Goal: Transaction & Acquisition: Purchase product/service

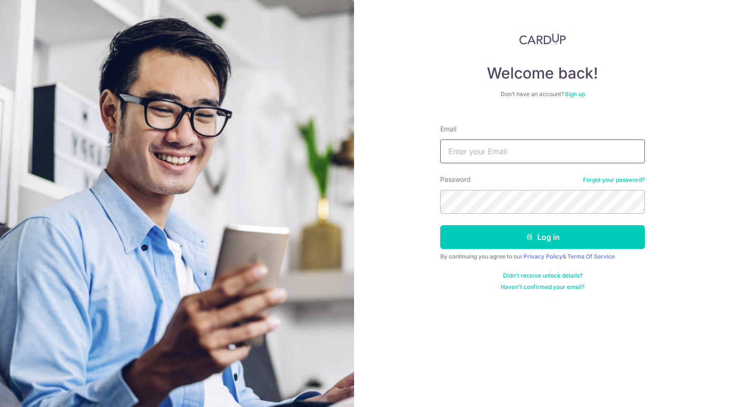
click at [466, 149] on input "Email" at bounding box center [542, 151] width 205 height 24
type input "[EMAIL_ADDRESS][DOMAIN_NAME]"
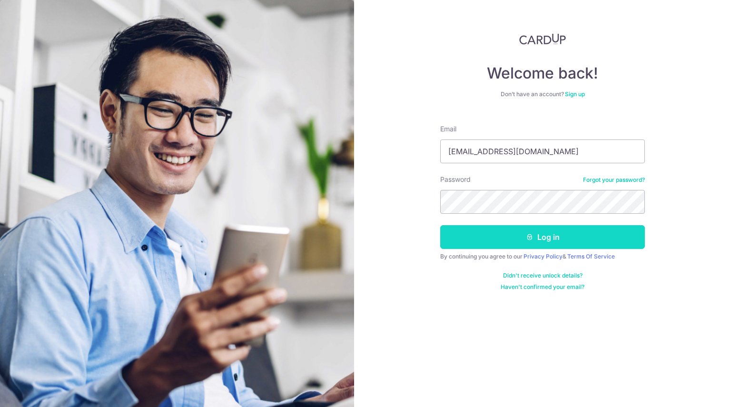
click at [538, 230] on button "Log in" at bounding box center [542, 237] width 205 height 24
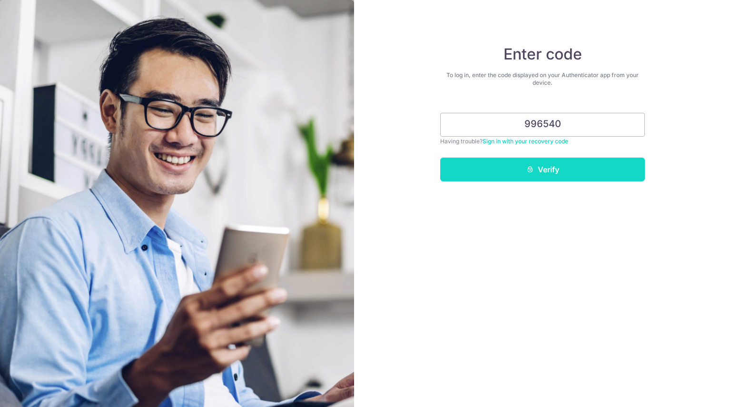
type input "996540"
click at [552, 163] on button "Verify" at bounding box center [542, 169] width 205 height 24
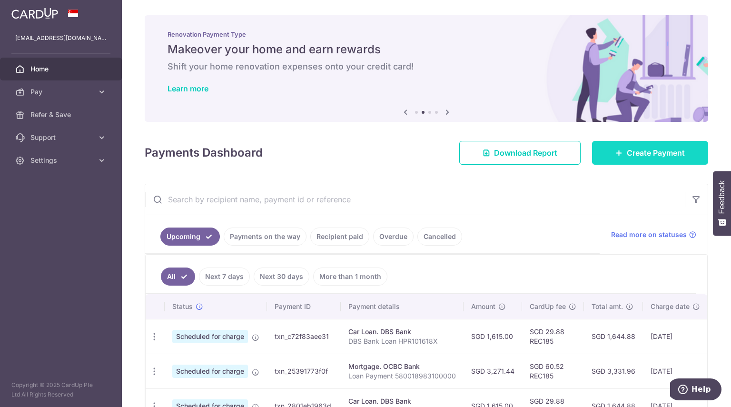
click at [628, 152] on span "Create Payment" at bounding box center [656, 152] width 58 height 11
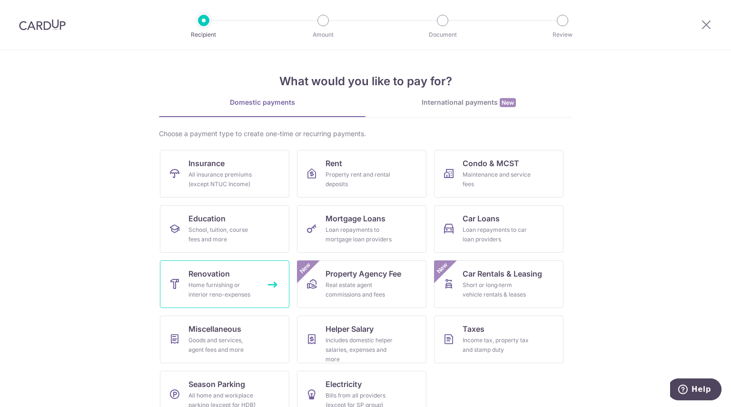
click at [223, 298] on div "Home furnishing or interior reno-expenses" at bounding box center [222, 289] width 69 height 19
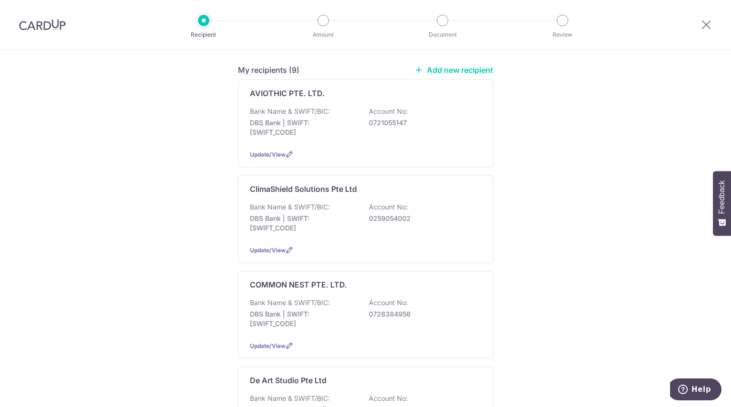
scroll to position [74, 0]
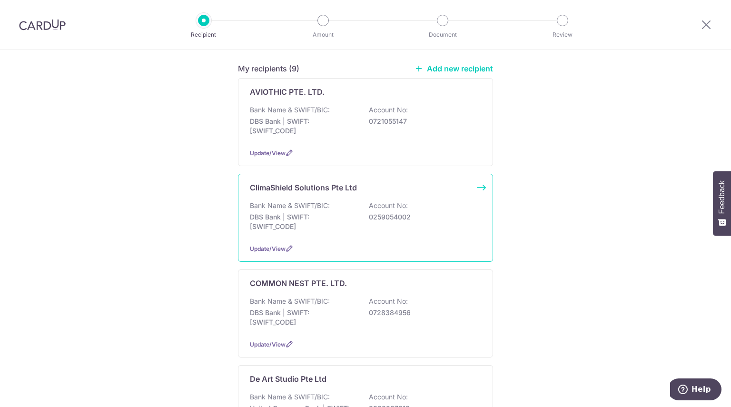
click at [385, 203] on p "Account No:" at bounding box center [388, 206] width 39 height 10
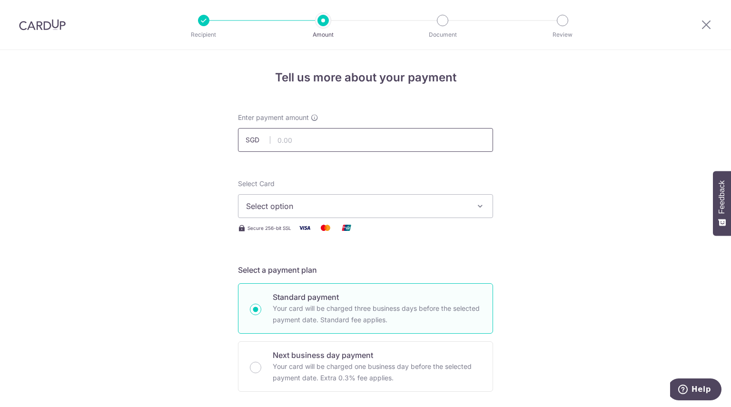
click at [303, 147] on input "text" at bounding box center [365, 140] width 255 height 24
type input "1,024.49"
click at [337, 209] on span "Select option" at bounding box center [357, 205] width 222 height 11
click at [0, 0] on span "**** 3948" at bounding box center [0, 0] width 0 height 0
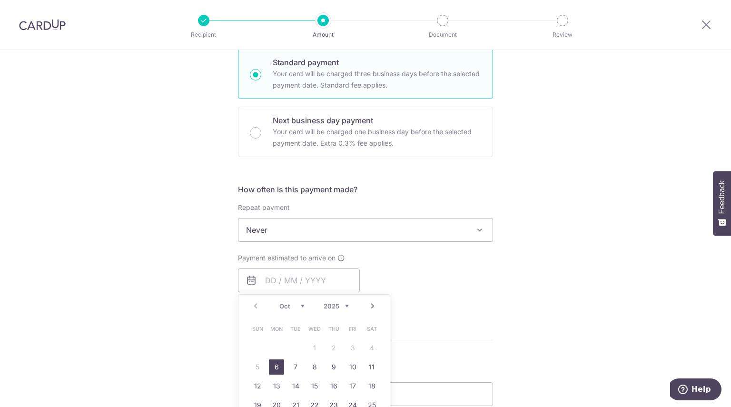
click at [273, 369] on link "6" at bounding box center [276, 366] width 15 height 15
type input "06/10/2025"
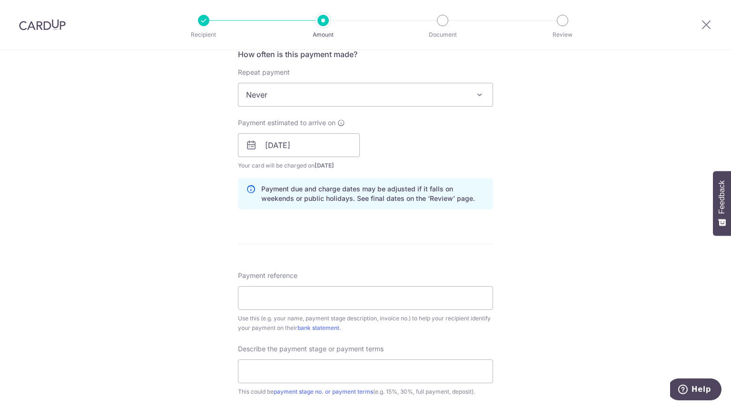
scroll to position [394, 0]
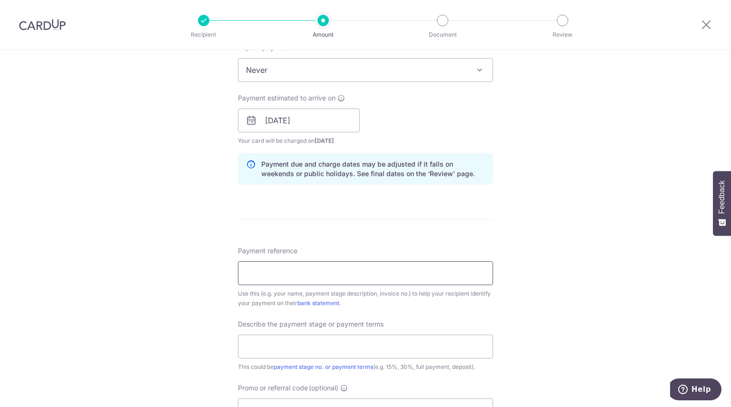
click at [304, 275] on input "Payment reference" at bounding box center [365, 273] width 255 height 24
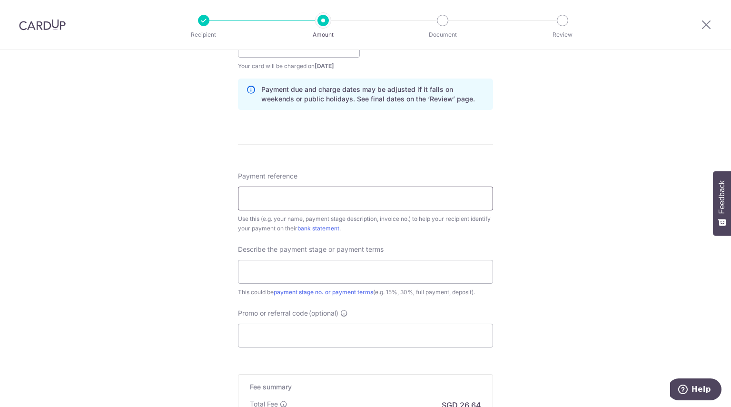
scroll to position [471, 0]
paste input "Quote no.: QPI-11536"
click at [273, 196] on input "Quote no.: QPI-11536" at bounding box center [365, 197] width 255 height 24
type input "Quote No QPI-11536"
click at [301, 266] on input "text" at bounding box center [365, 270] width 255 height 24
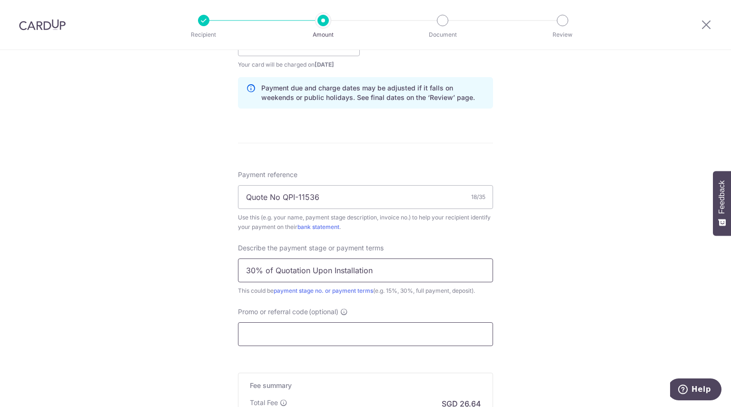
type input "30% of Quotation Upon Installation"
click at [354, 334] on input "Promo or referral code (optional)" at bounding box center [365, 334] width 255 height 24
click at [324, 330] on input "Promo or referral code (optional)" at bounding box center [365, 334] width 255 height 24
paste input "OCBC195"
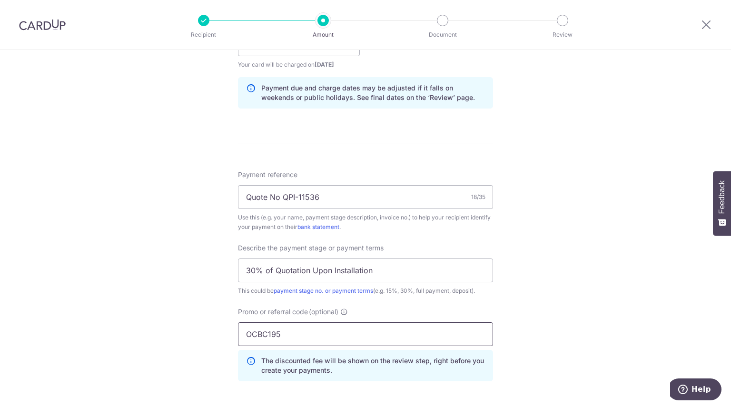
type input "OCBC195"
click at [545, 281] on div "Tell us more about your payment Enter payment amount SGD 1,024.49 1024.49 Selec…" at bounding box center [365, 82] width 731 height 1006
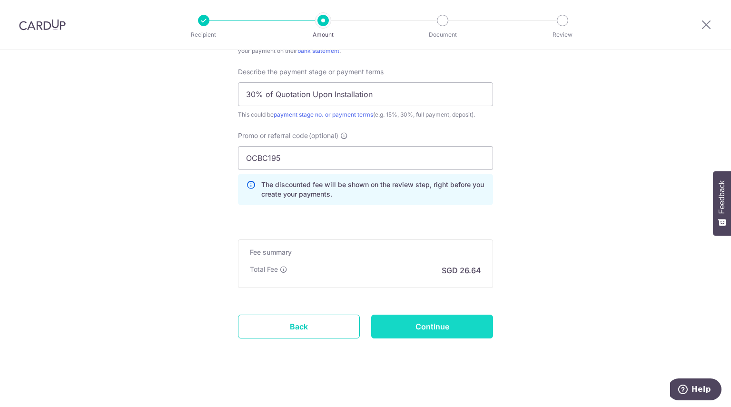
click at [425, 325] on input "Continue" at bounding box center [432, 326] width 122 height 24
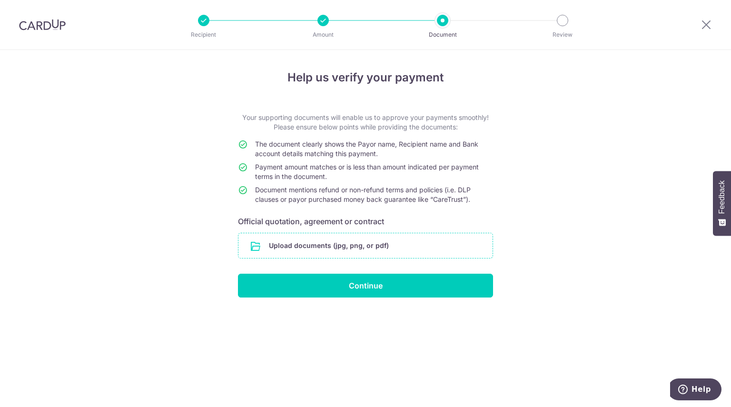
click at [349, 243] on input "file" at bounding box center [365, 245] width 254 height 25
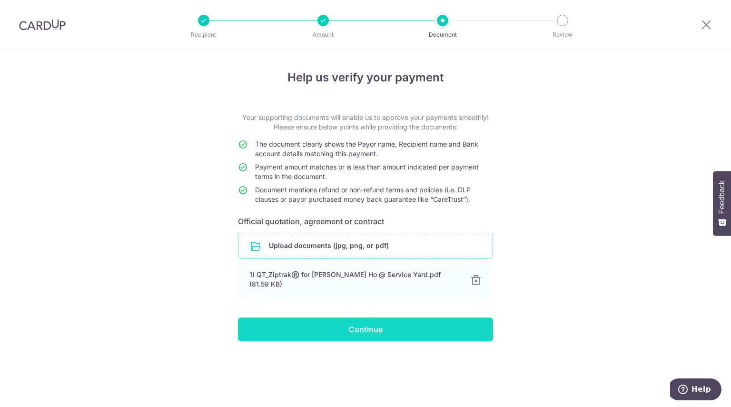
click at [369, 324] on input "Continue" at bounding box center [365, 329] width 255 height 24
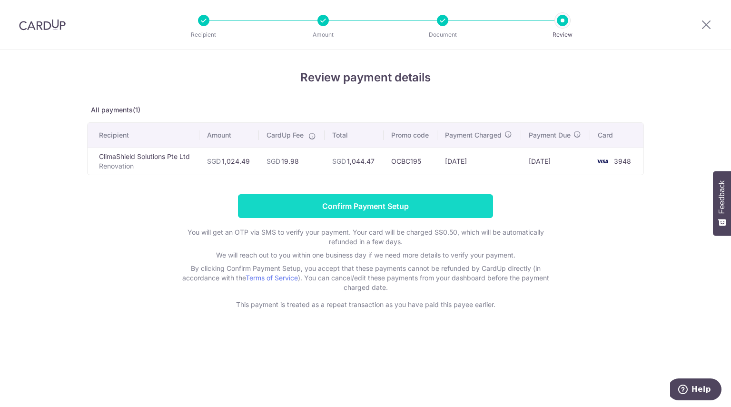
click at [375, 206] on input "Confirm Payment Setup" at bounding box center [365, 206] width 255 height 24
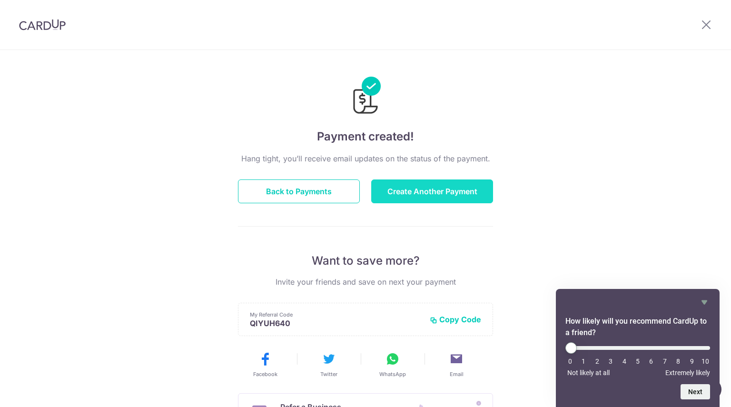
click at [438, 193] on button "Create Another Payment" at bounding box center [432, 191] width 122 height 24
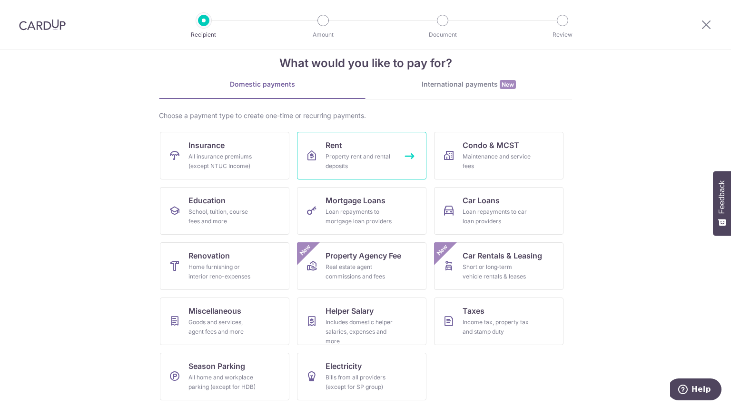
scroll to position [17, 0]
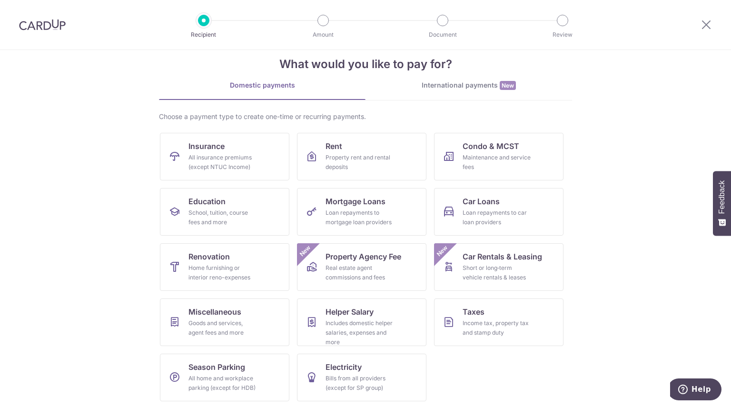
click at [48, 26] on img at bounding box center [42, 24] width 47 height 11
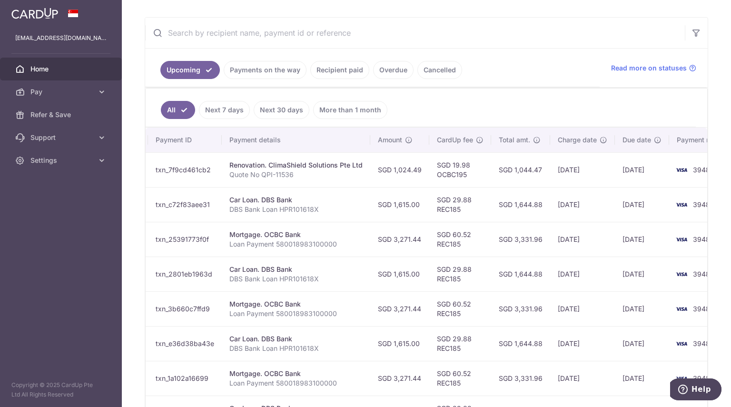
scroll to position [226, 0]
